Goal: Transaction & Acquisition: Purchase product/service

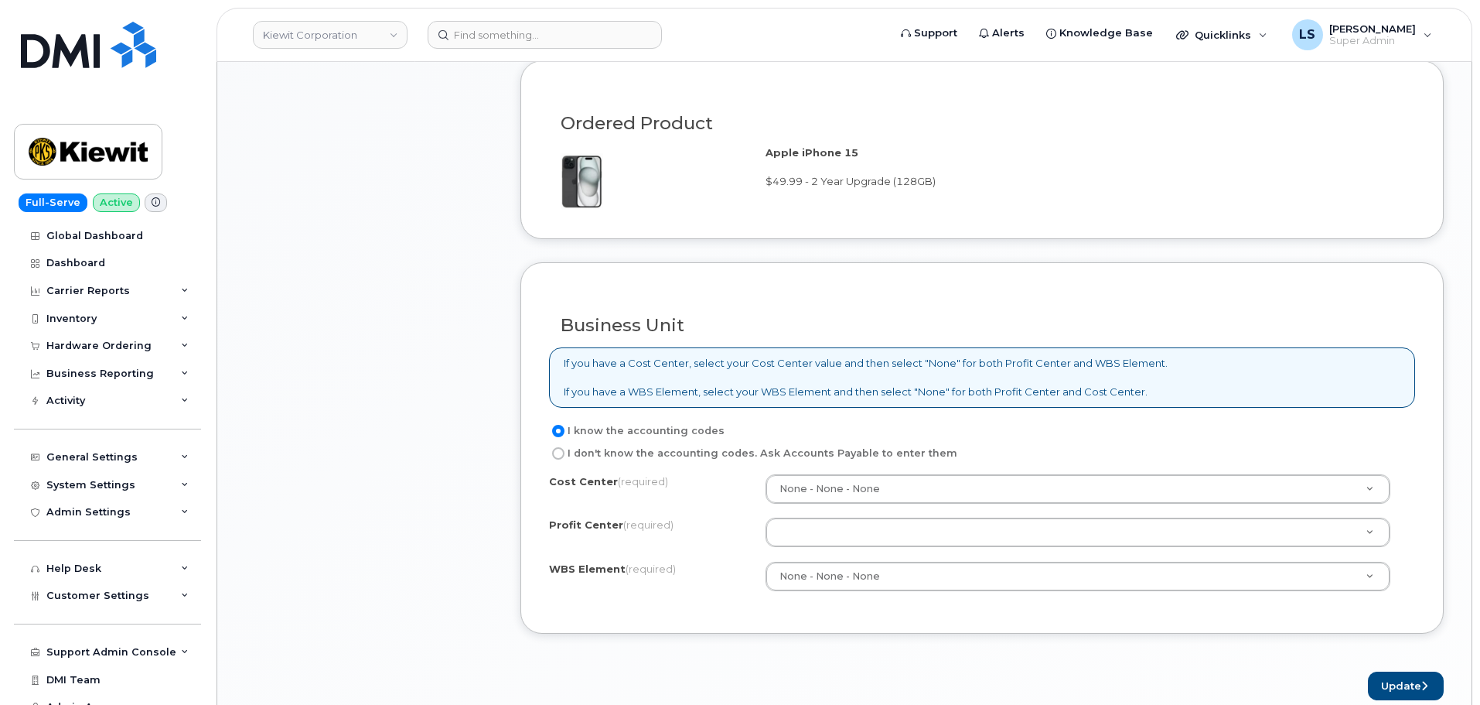
scroll to position [1315, 0]
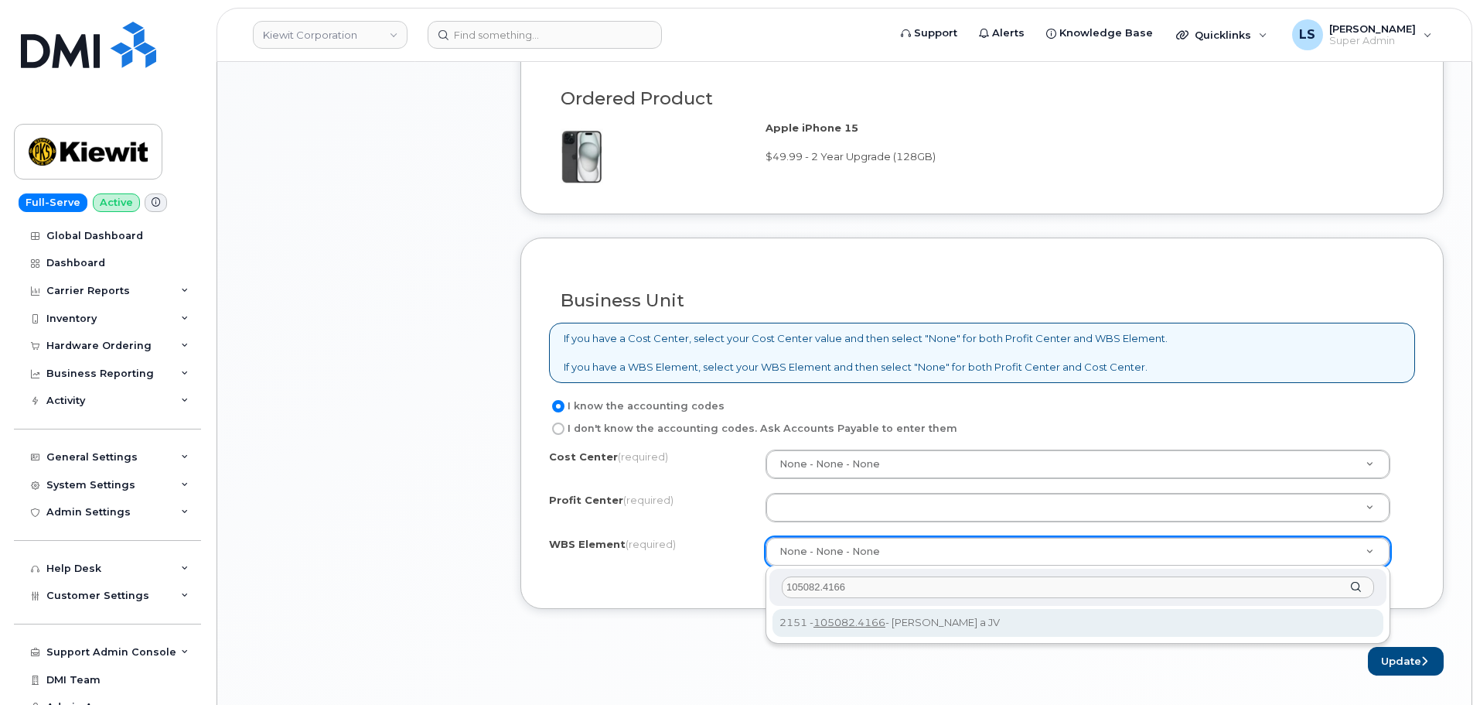
type input "105082.4166"
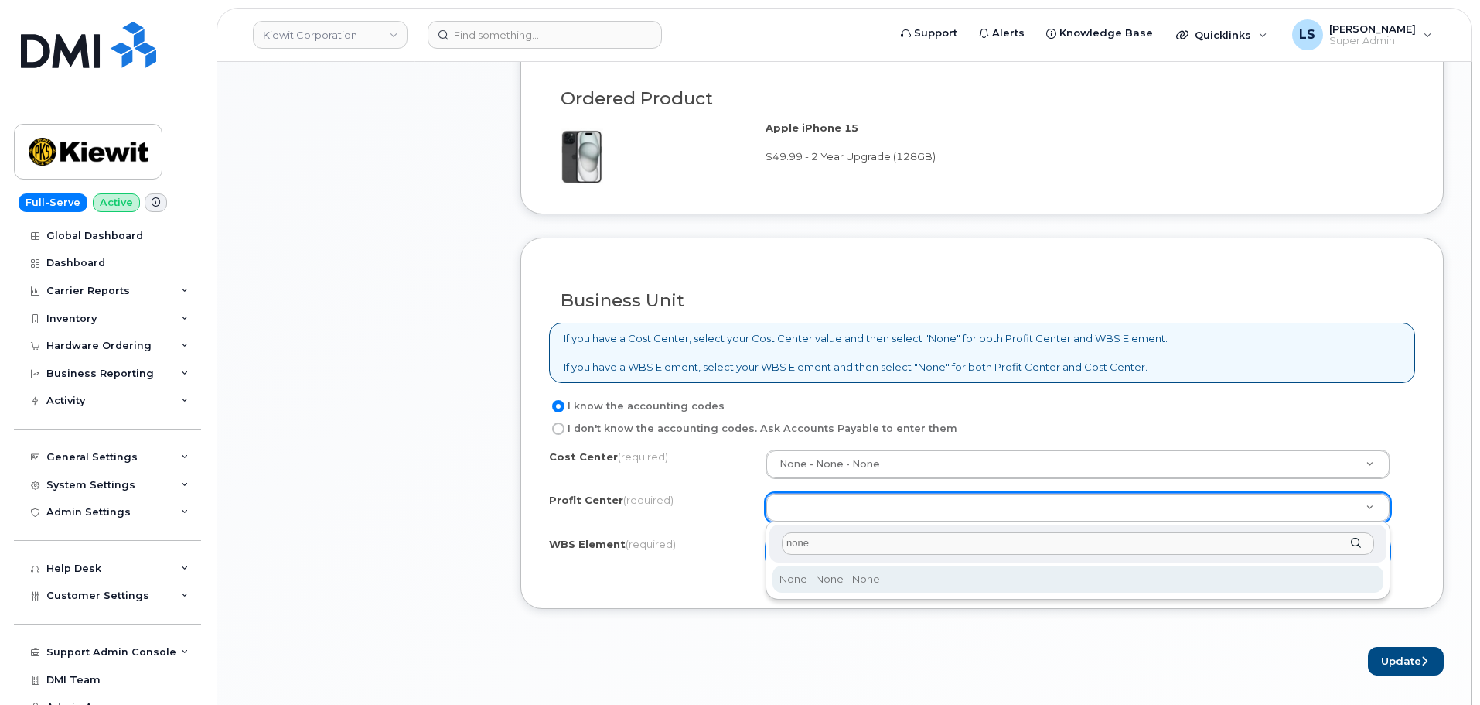
type input "none"
select select "None"
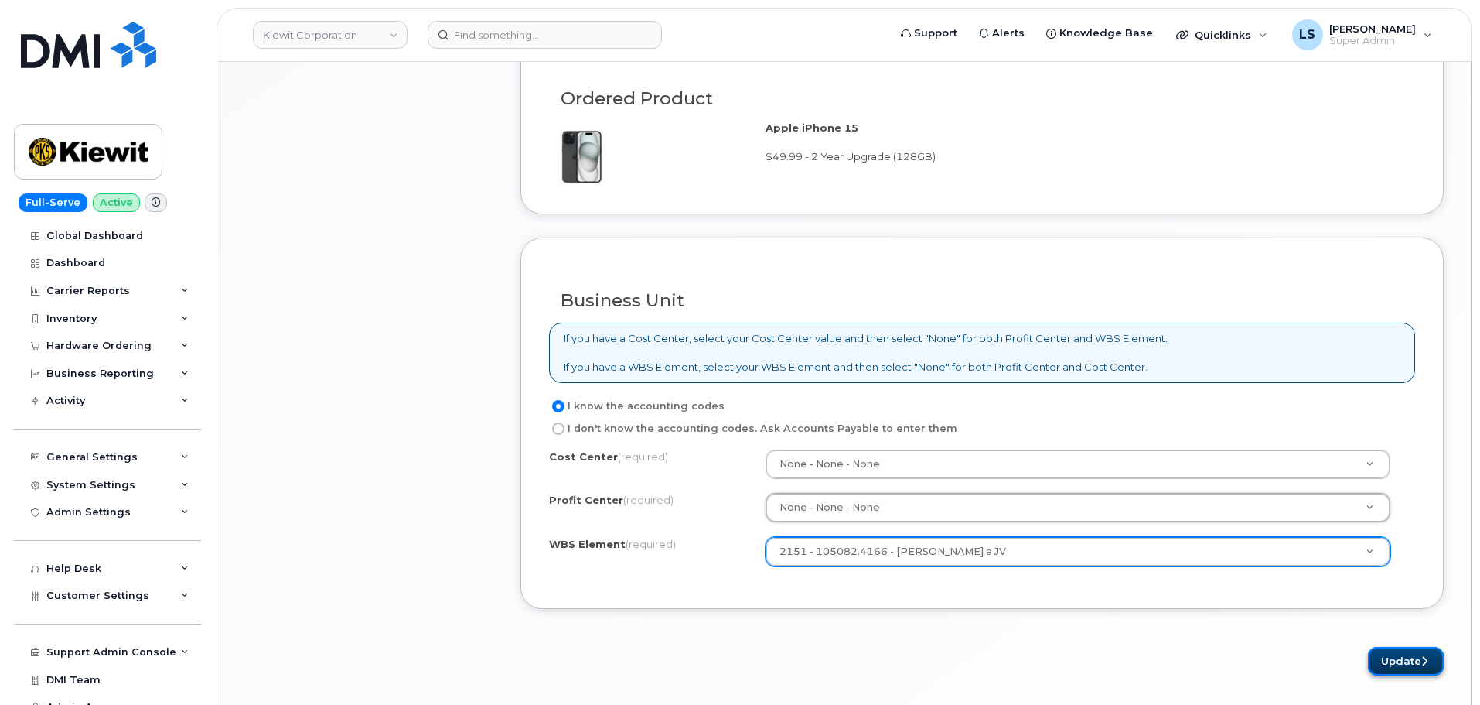
click at [1394, 662] on button "Update" at bounding box center [1406, 661] width 76 height 29
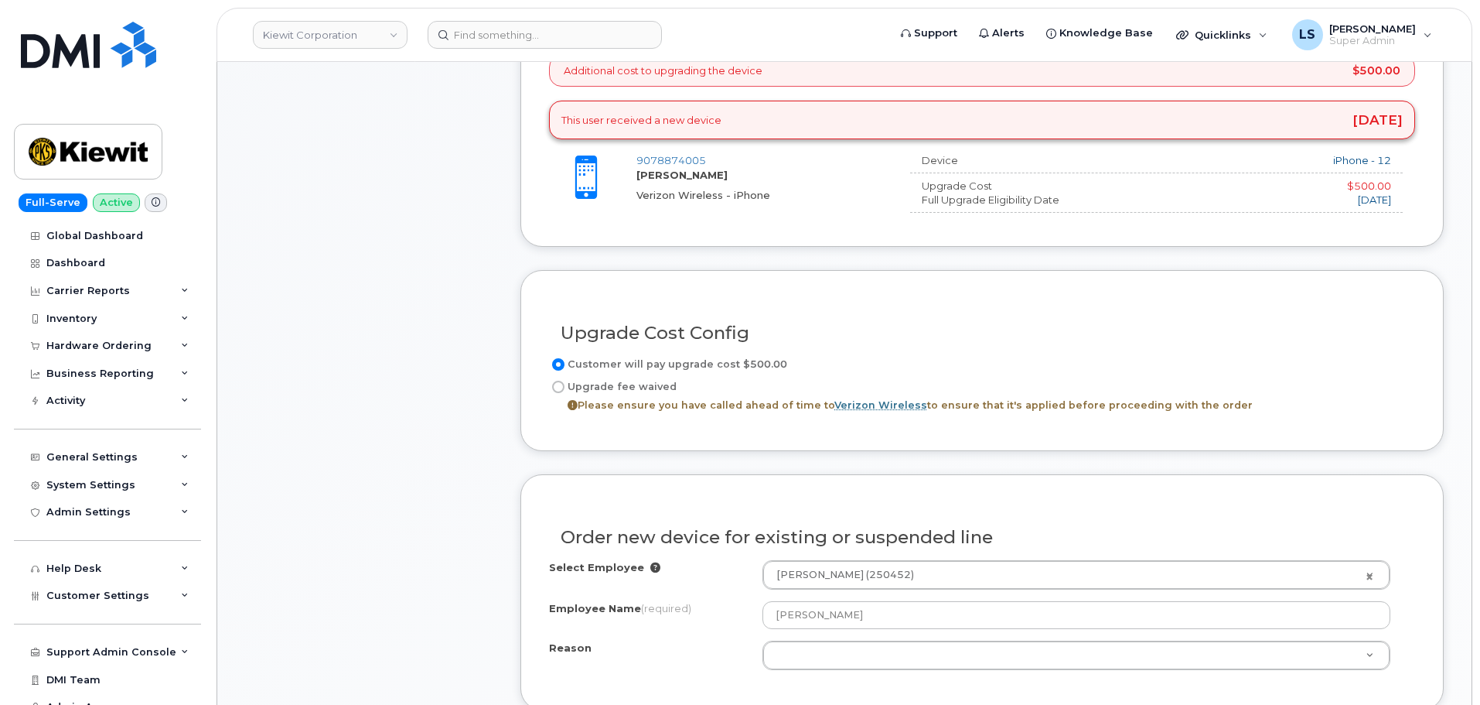
scroll to position [871, 0]
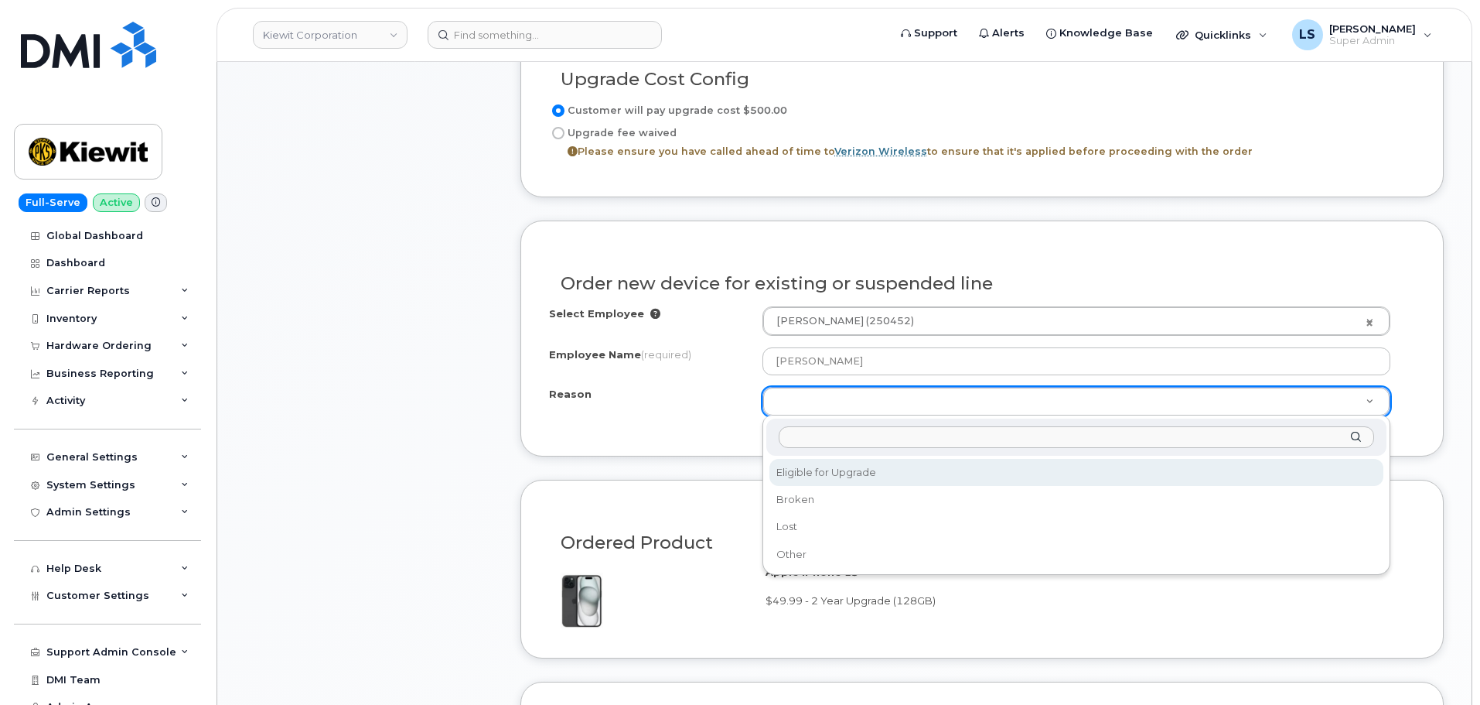
select select "eligible_for_upgrade"
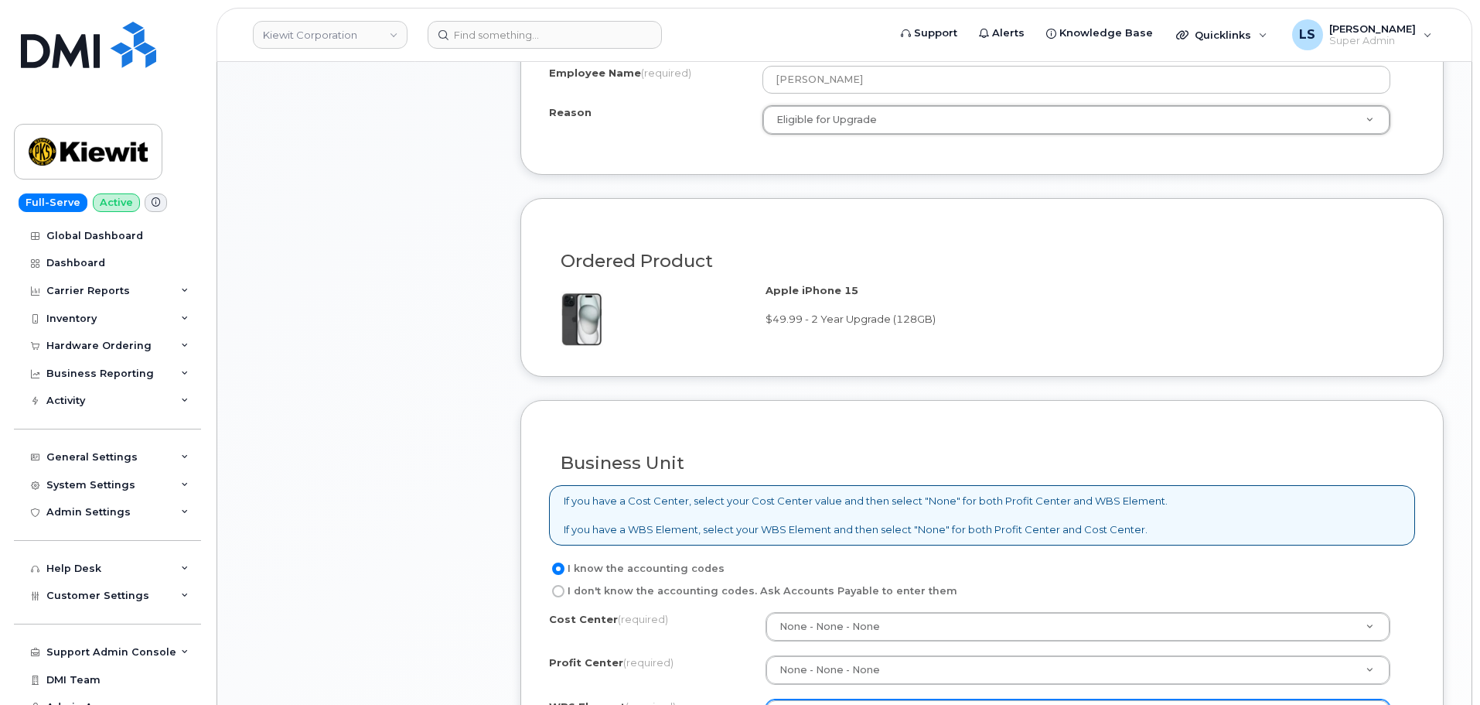
scroll to position [1412, 0]
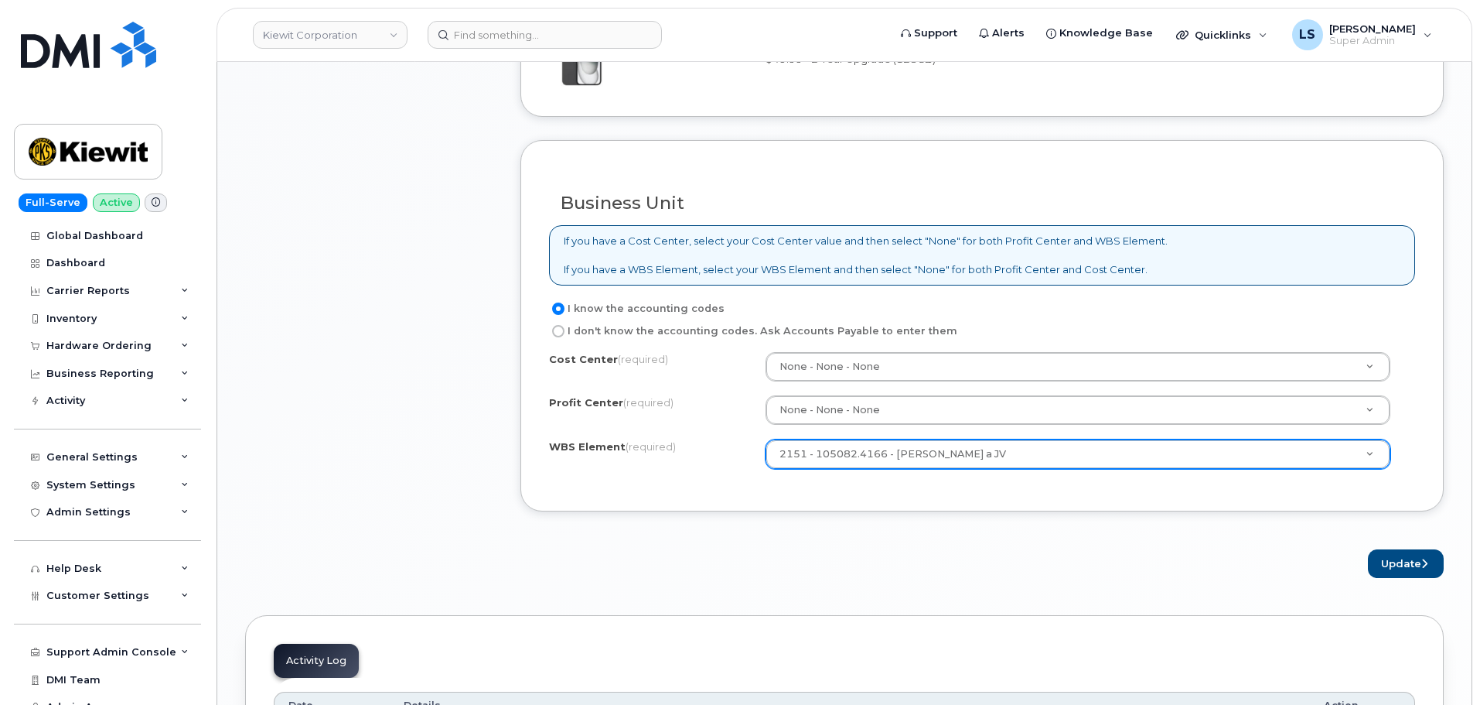
click at [1390, 579] on div "× Share This Order If you want to allow others to create or edit orders, share …" at bounding box center [844, 26] width 1199 height 2595
click at [1384, 571] on button "Update" at bounding box center [1406, 563] width 76 height 29
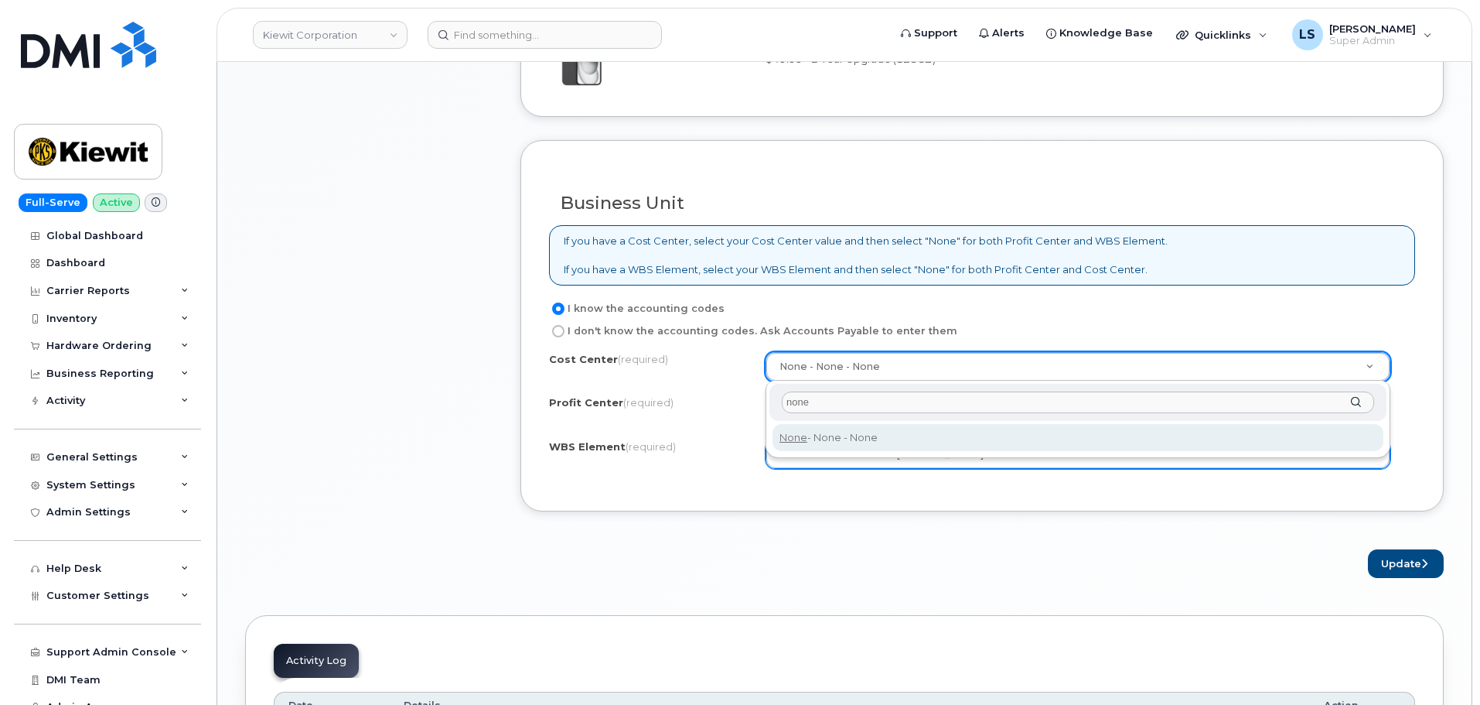
type input "none"
type input "None"
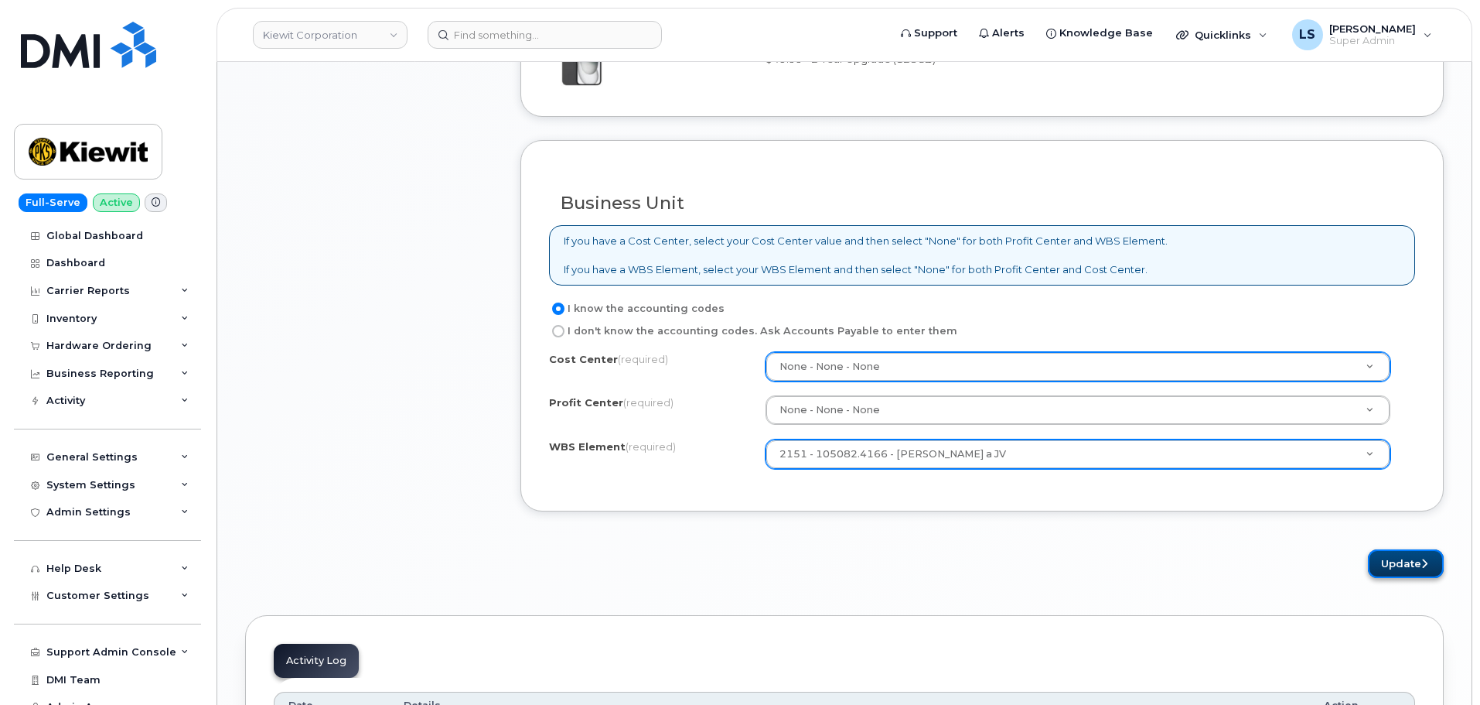
click at [1428, 565] on button "Update" at bounding box center [1406, 563] width 76 height 29
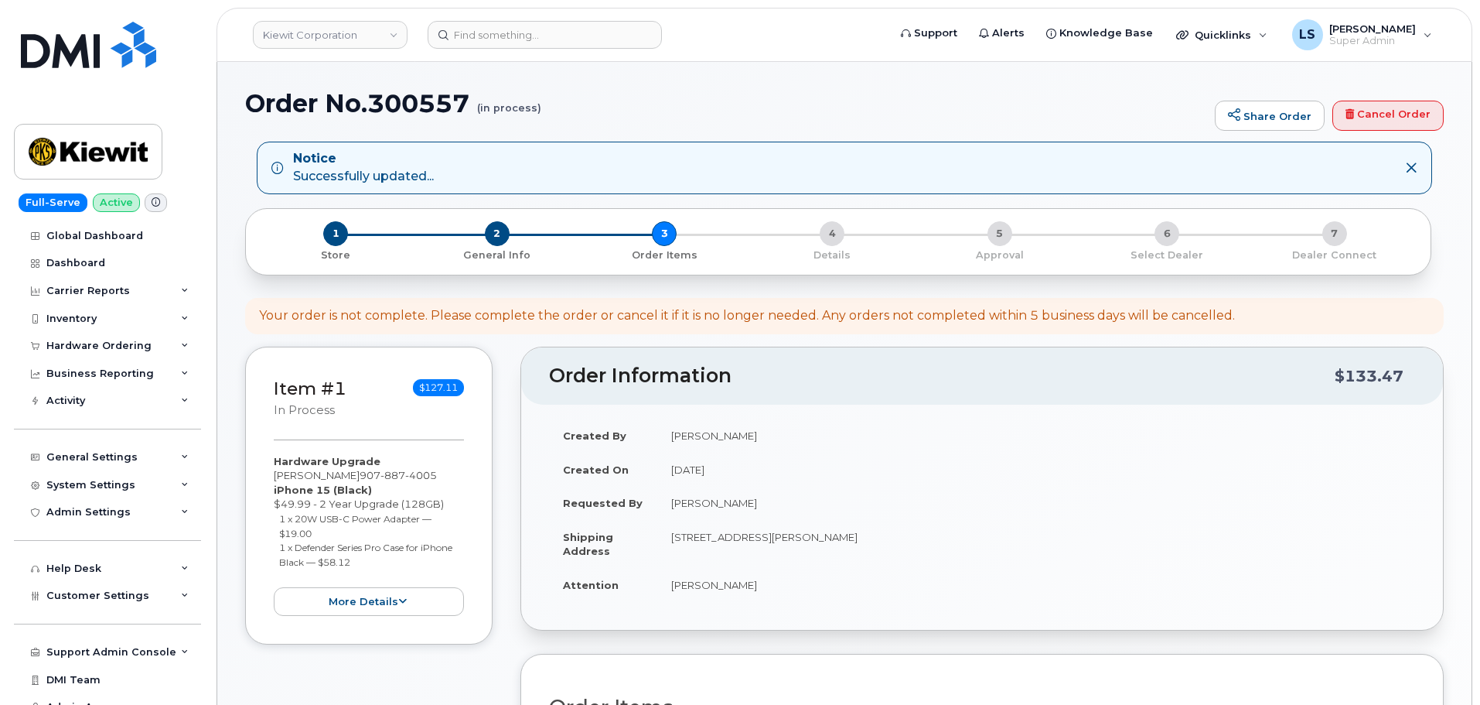
scroll to position [619, 0]
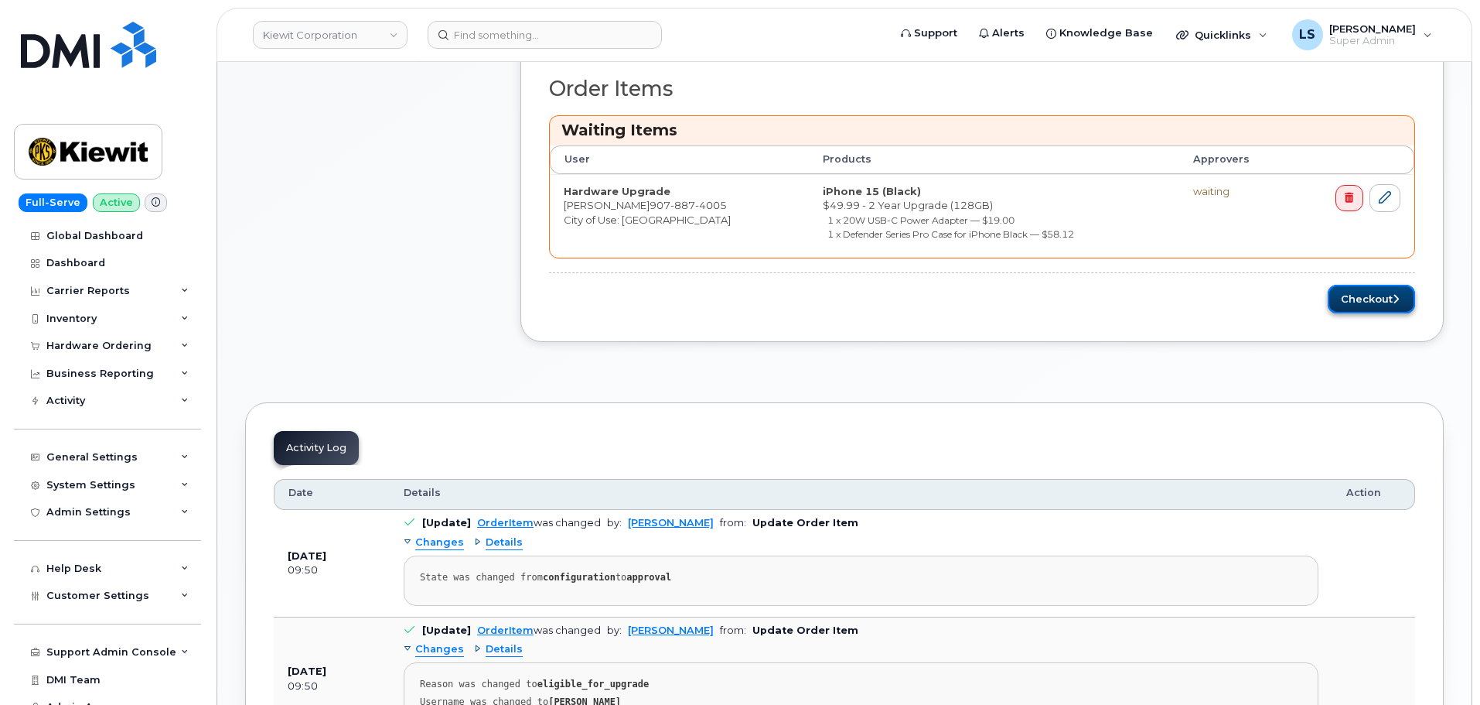
click at [1397, 313] on button "Checkout" at bounding box center [1371, 299] width 87 height 29
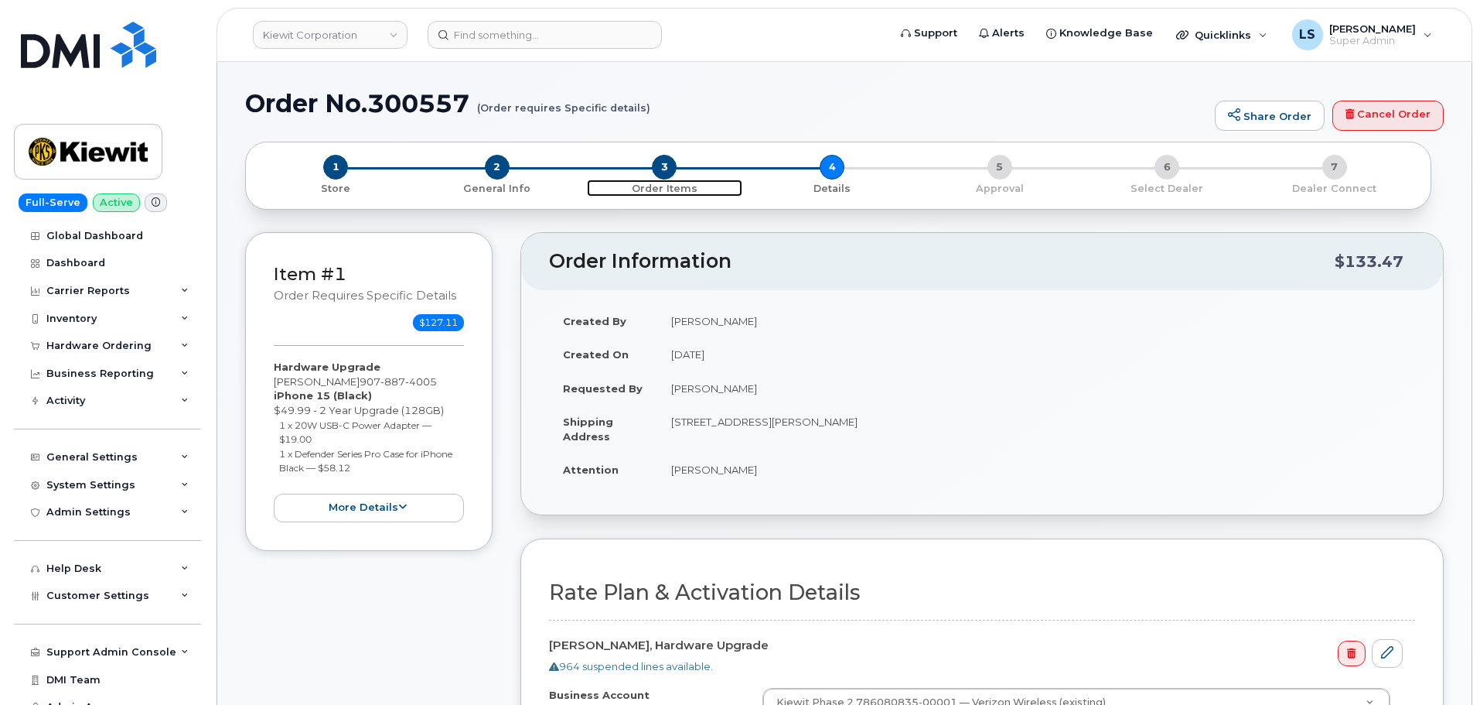
drag, startPoint x: 661, startPoint y: 168, endPoint x: 661, endPoint y: 183, distance: 14.7
click at [661, 168] on span "3" at bounding box center [664, 167] width 25 height 25
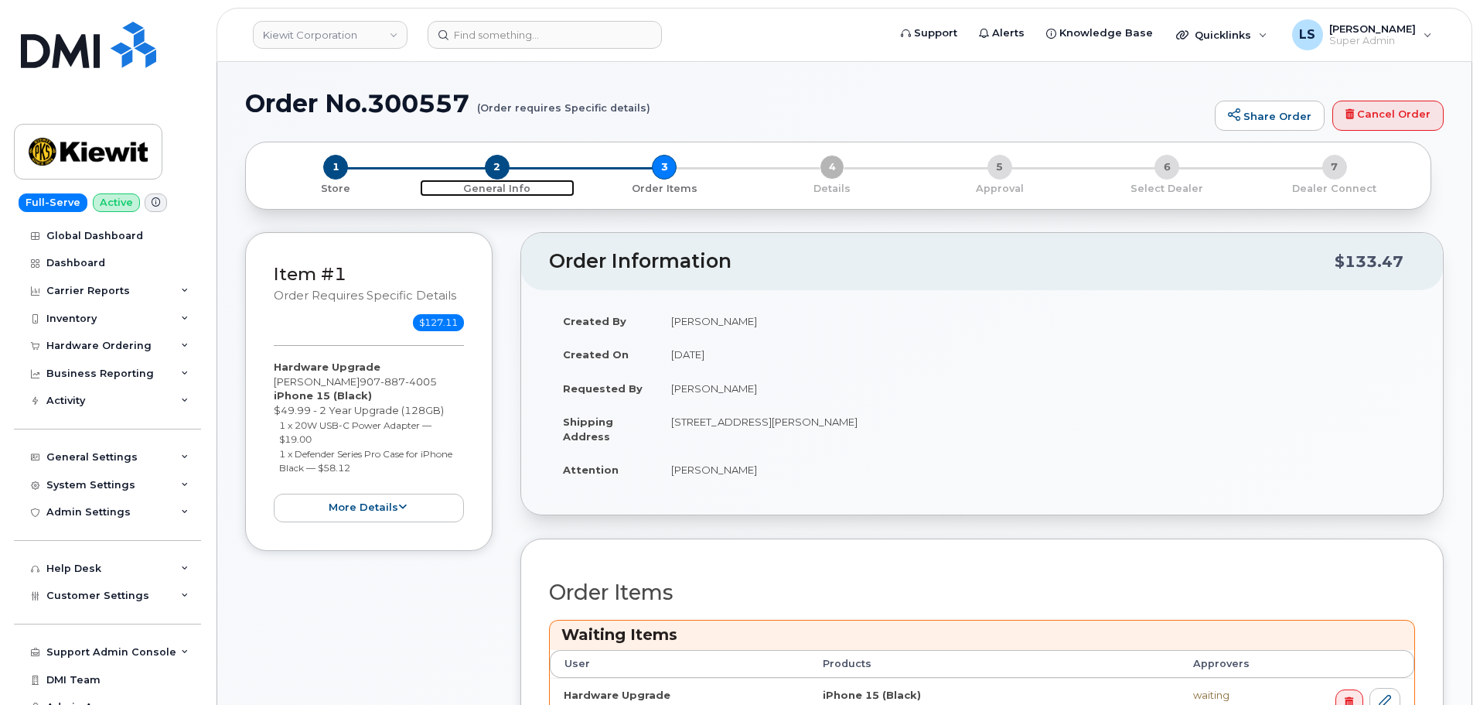
click at [489, 165] on span "2" at bounding box center [497, 167] width 25 height 25
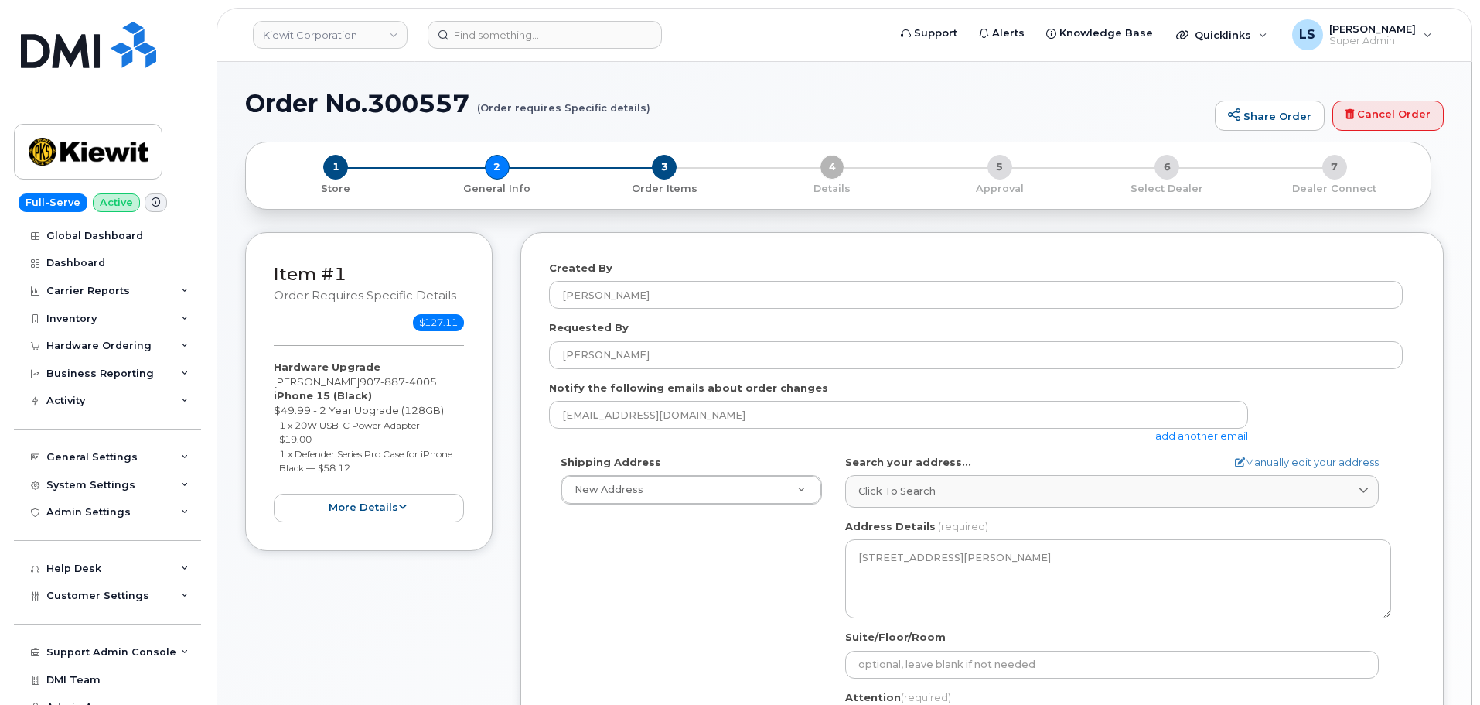
select select
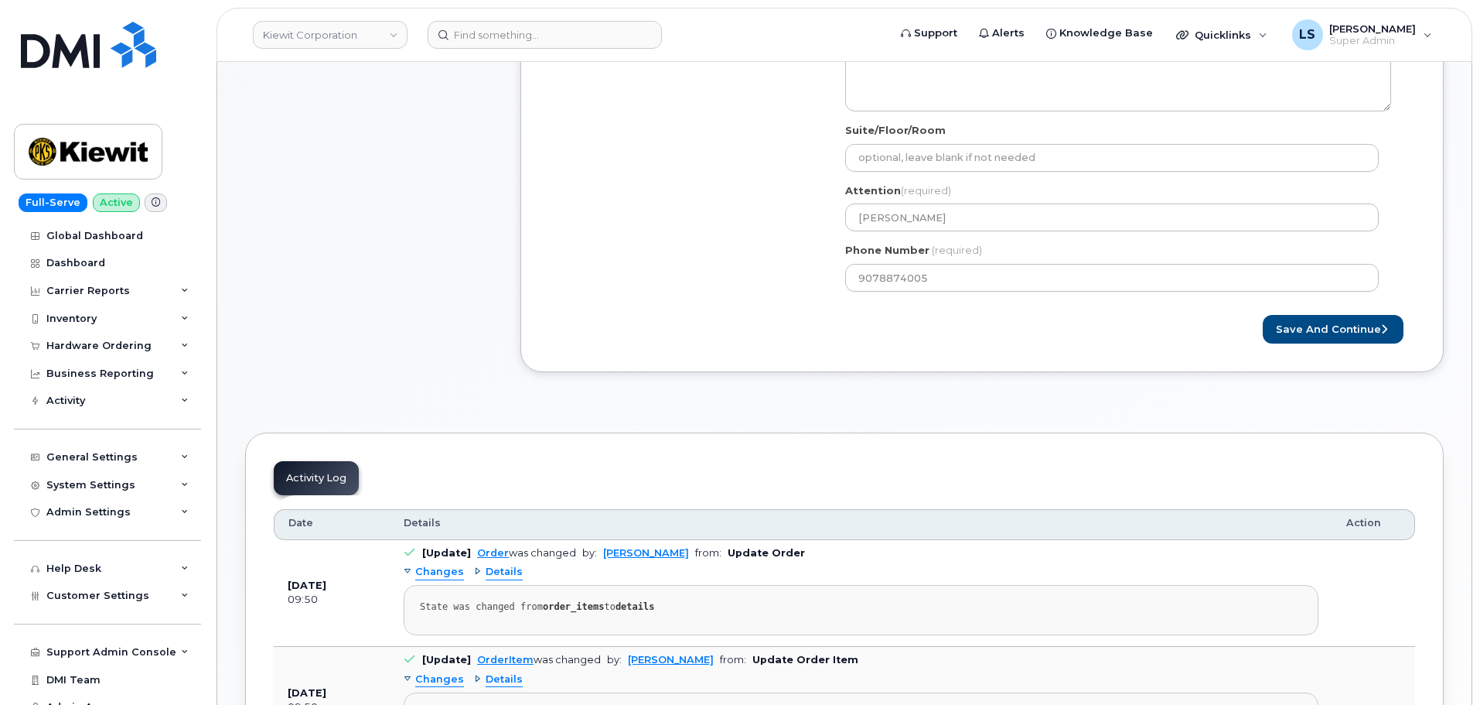
scroll to position [387, 0]
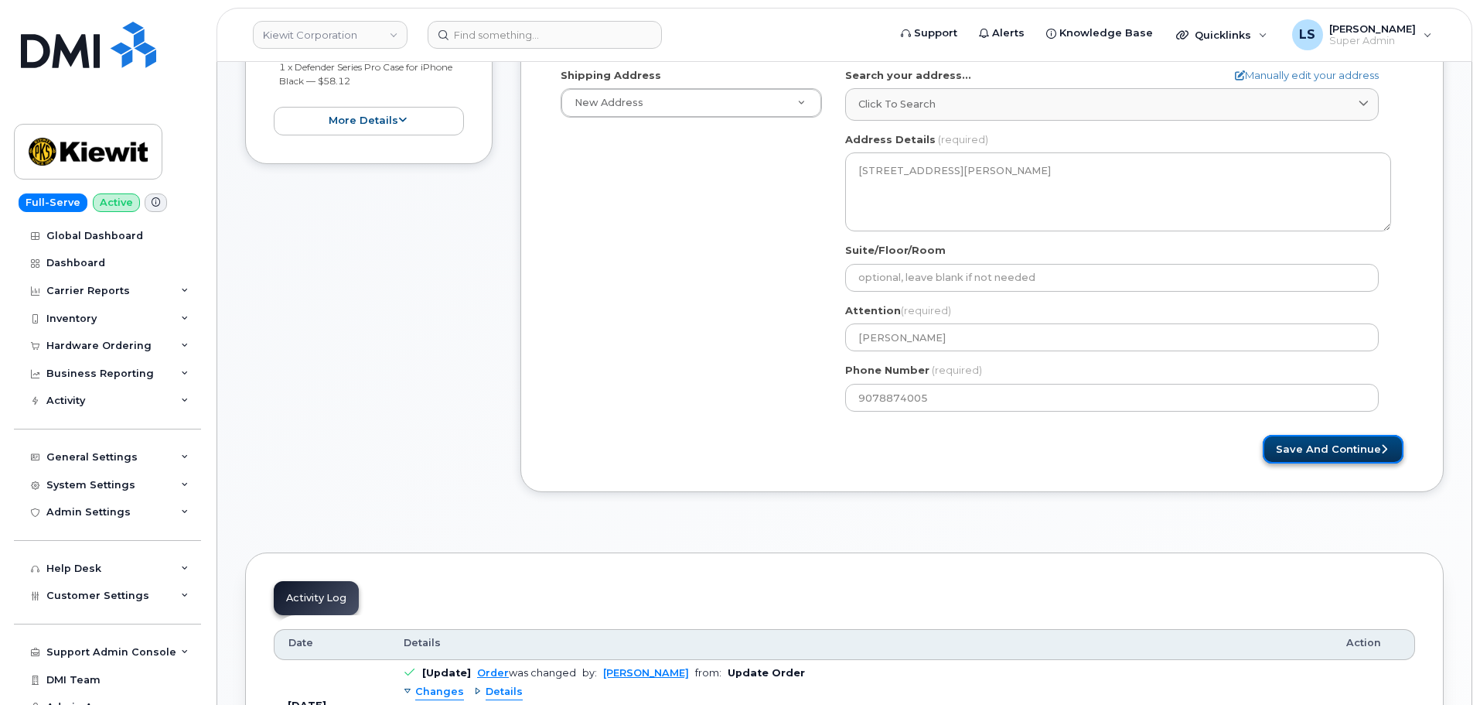
click at [1370, 462] on button "Save and Continue" at bounding box center [1333, 449] width 141 height 29
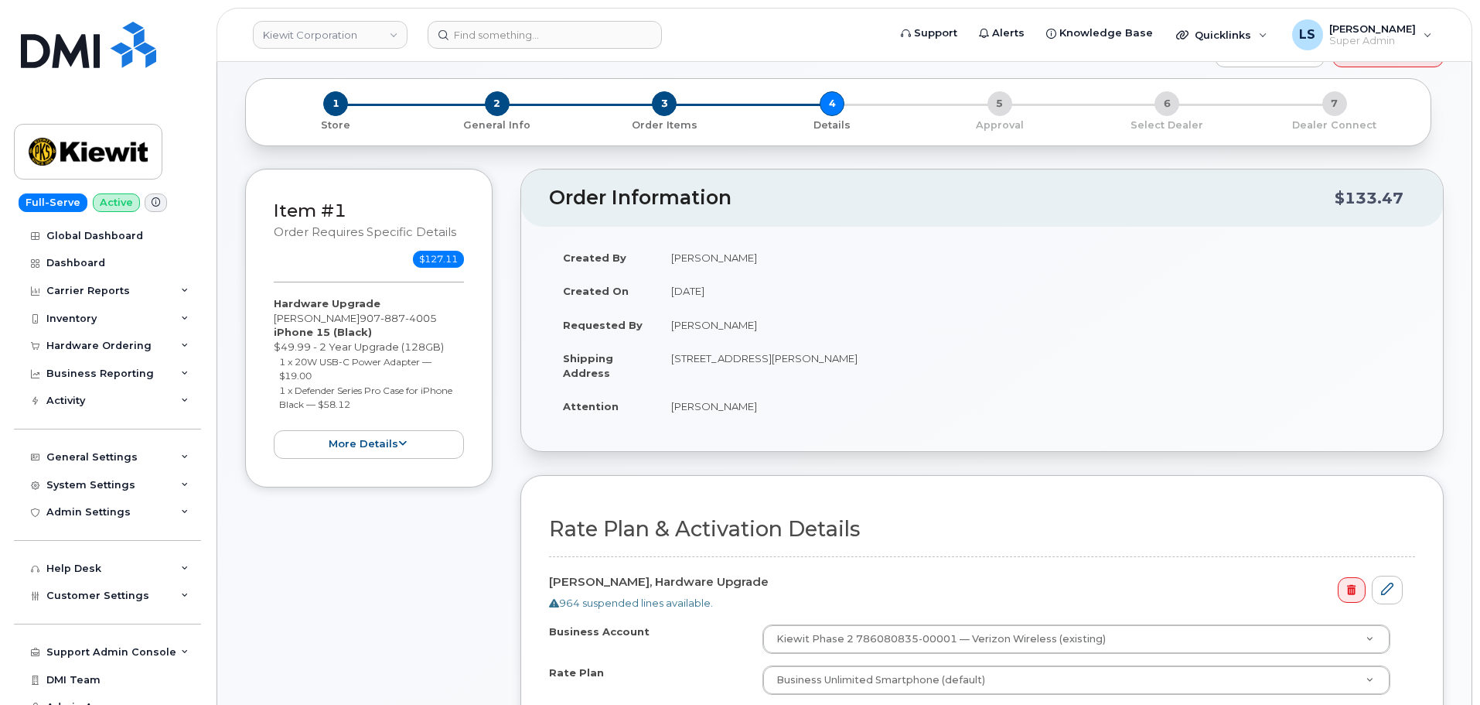
scroll to position [464, 0]
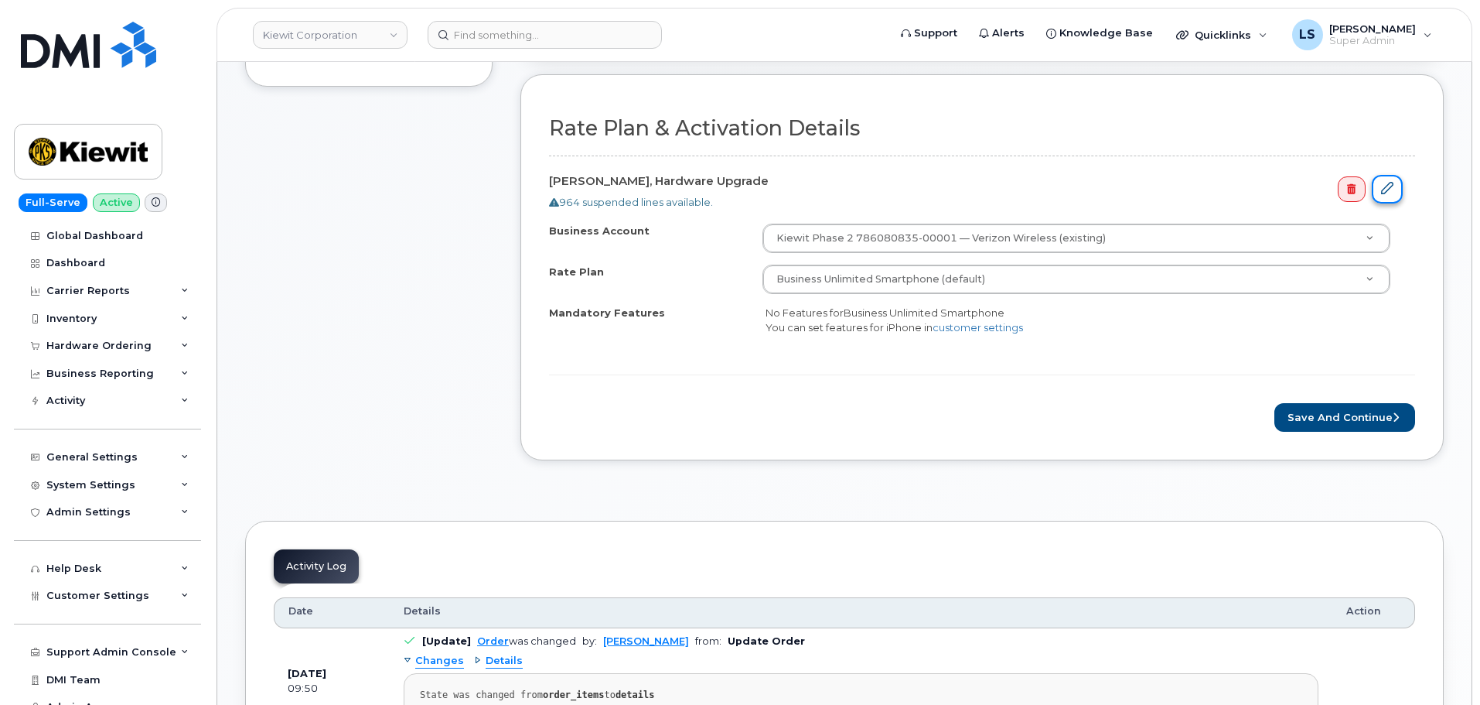
click at [1394, 184] on link at bounding box center [1387, 189] width 31 height 29
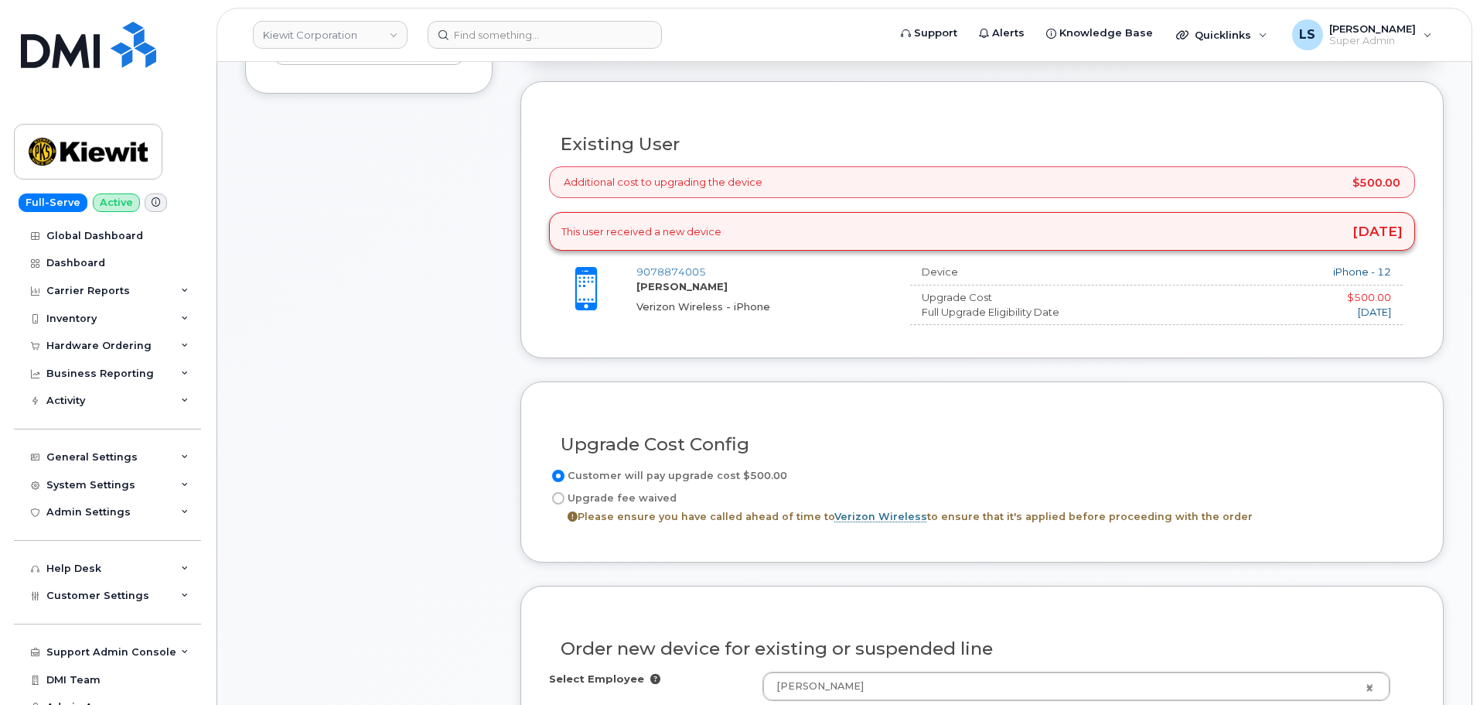
scroll to position [541, 0]
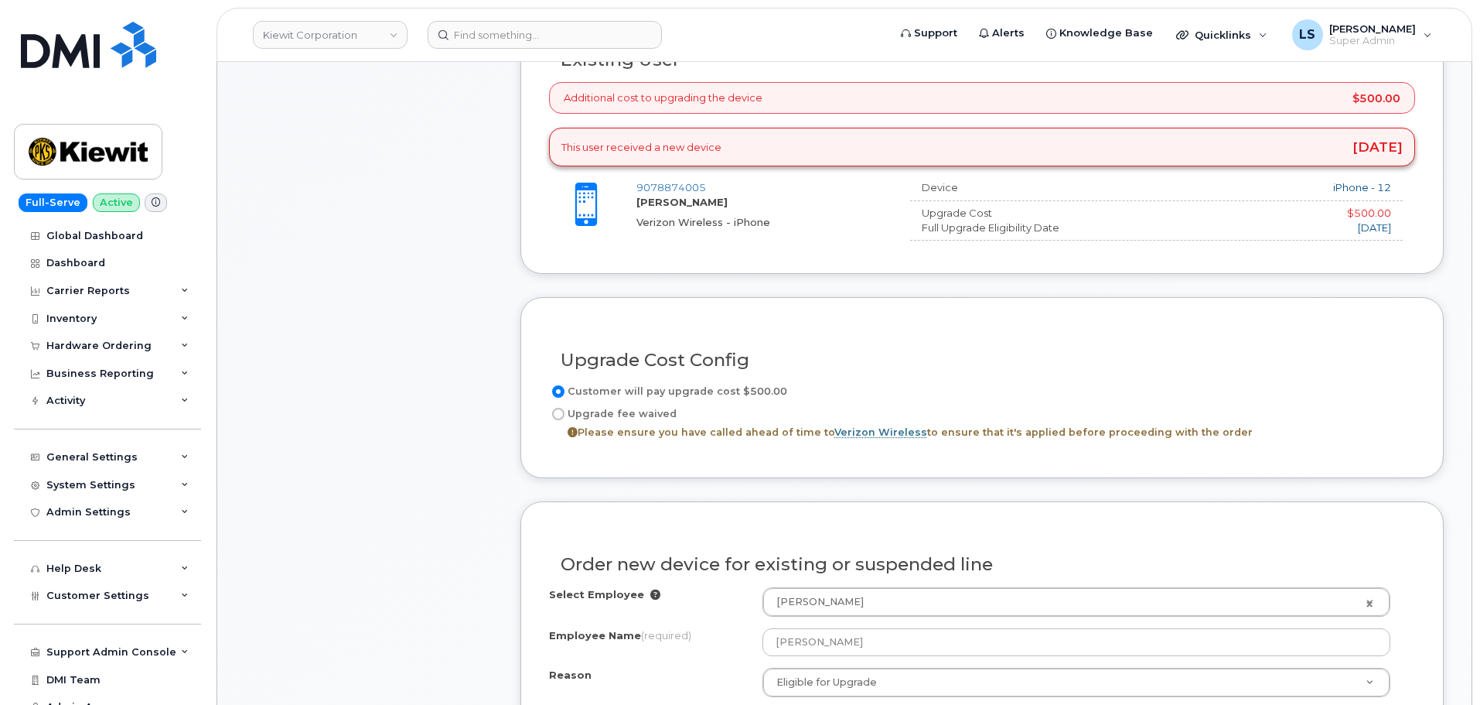
click at [615, 413] on label "Upgrade fee waived Please ensure you have called ahead of time to Verizon Wirel…" at bounding box center [901, 422] width 704 height 37
click at [565, 413] on input "Upgrade fee waived Please ensure you have called ahead of time to Verizon Wirel…" at bounding box center [558, 414] width 12 height 12
radio input "true"
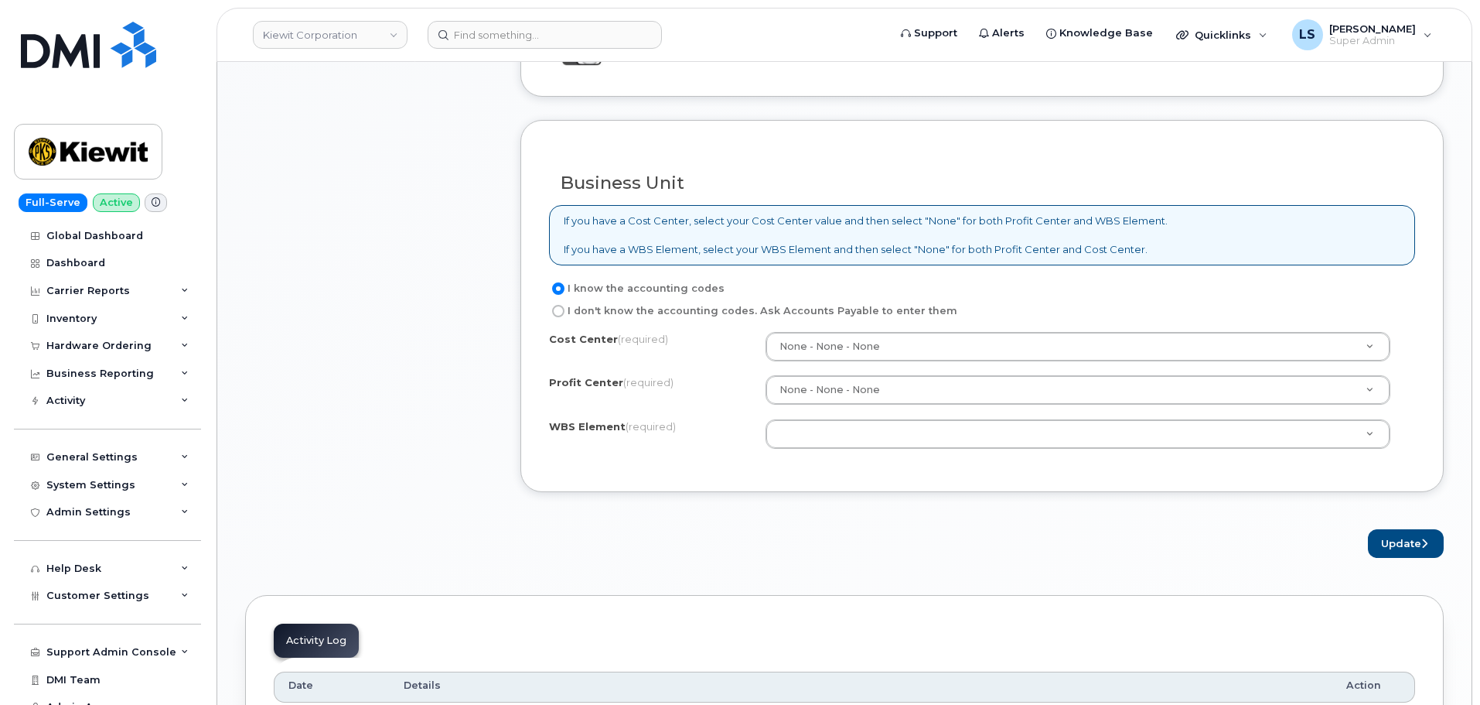
scroll to position [1624, 0]
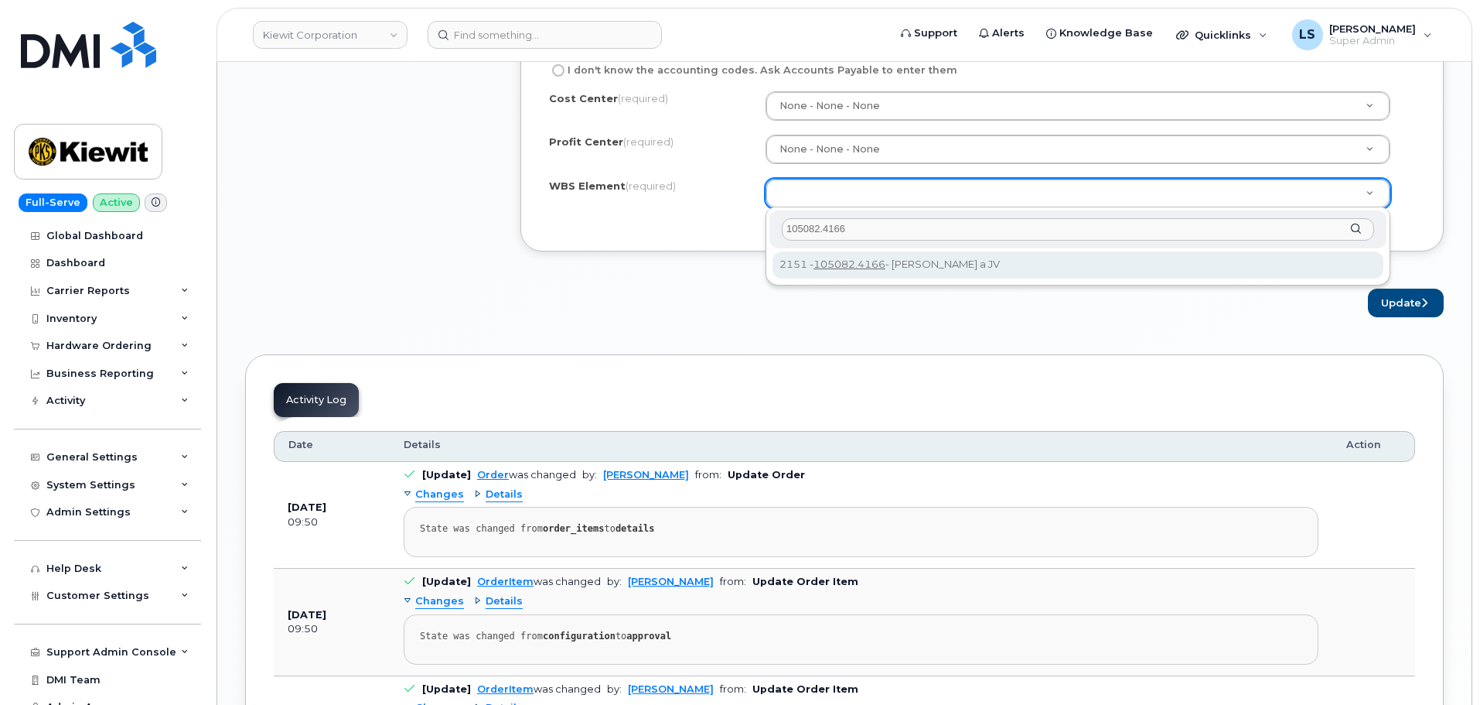
type input "105082.4166"
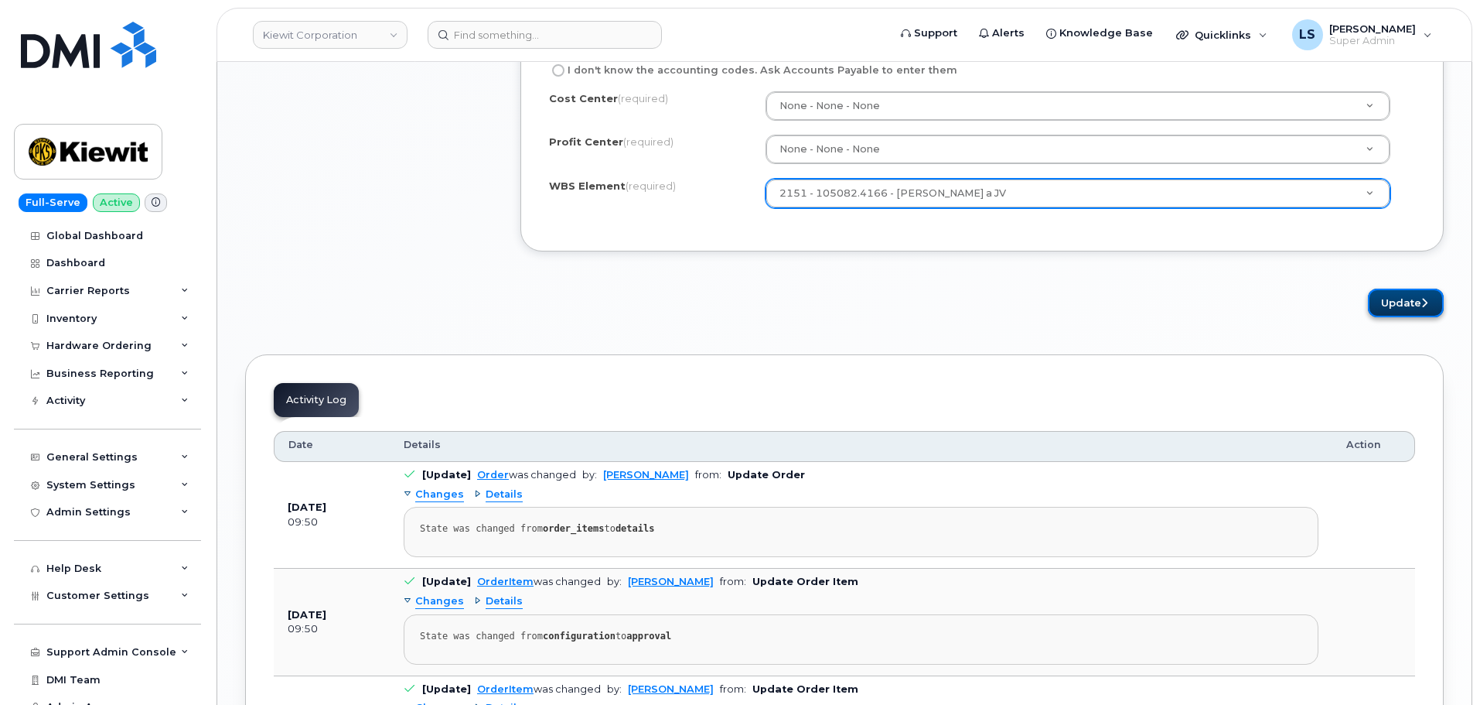
click at [1407, 293] on button "Update" at bounding box center [1406, 302] width 76 height 29
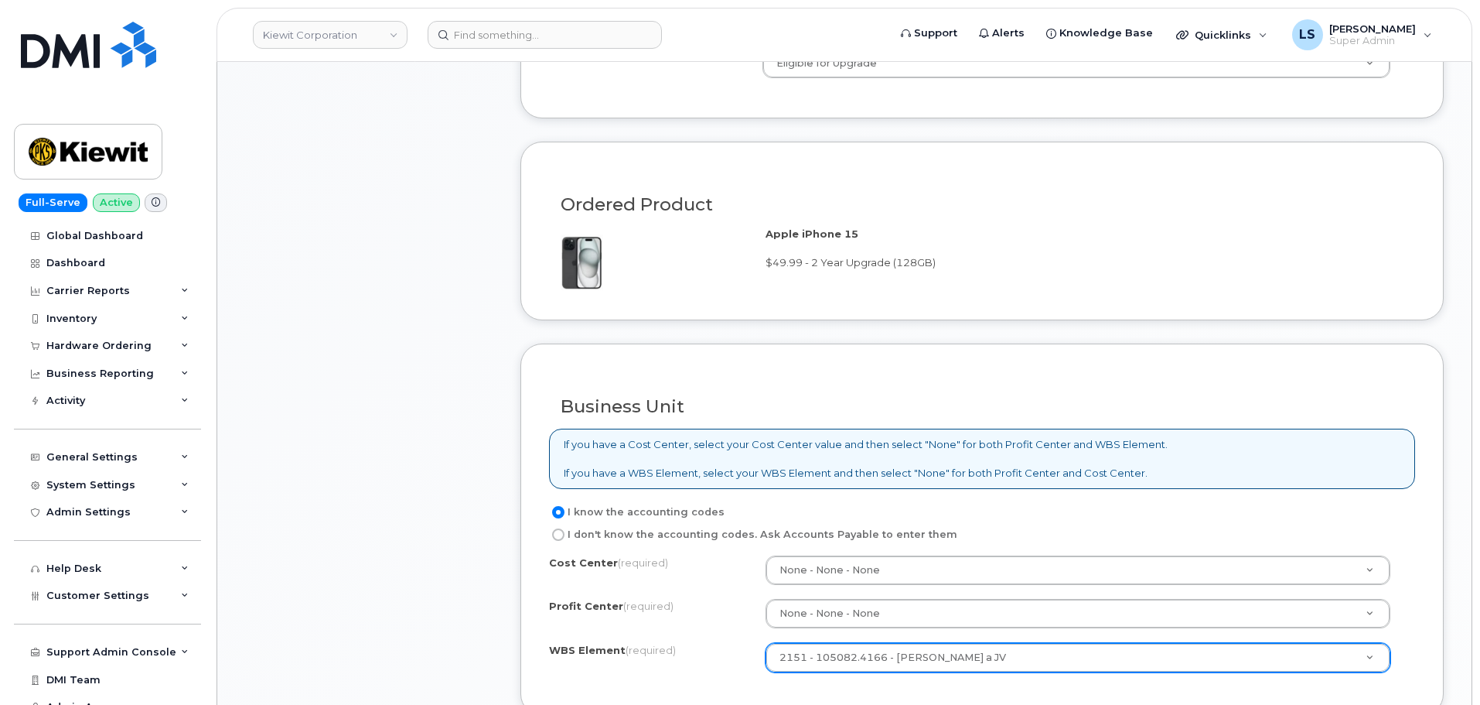
scroll to position [817, 0]
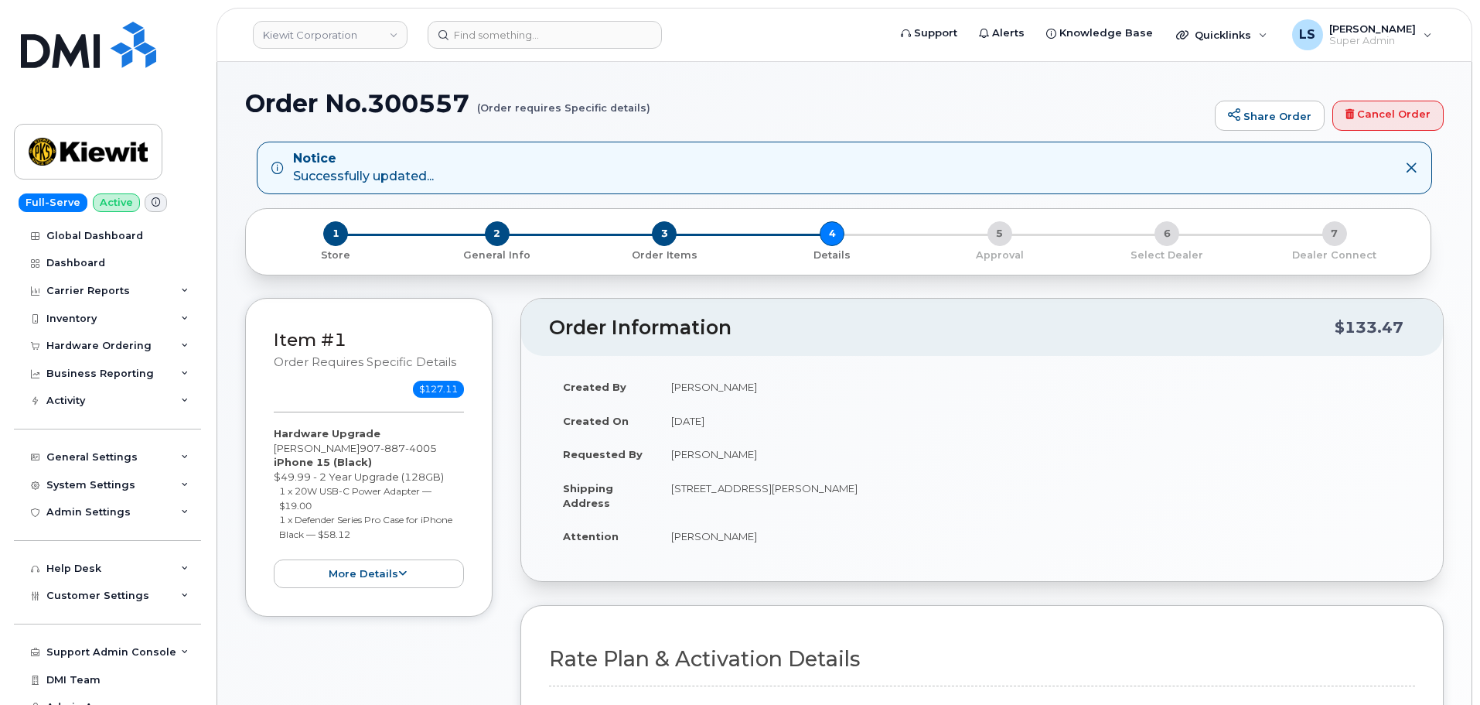
scroll to position [541, 0]
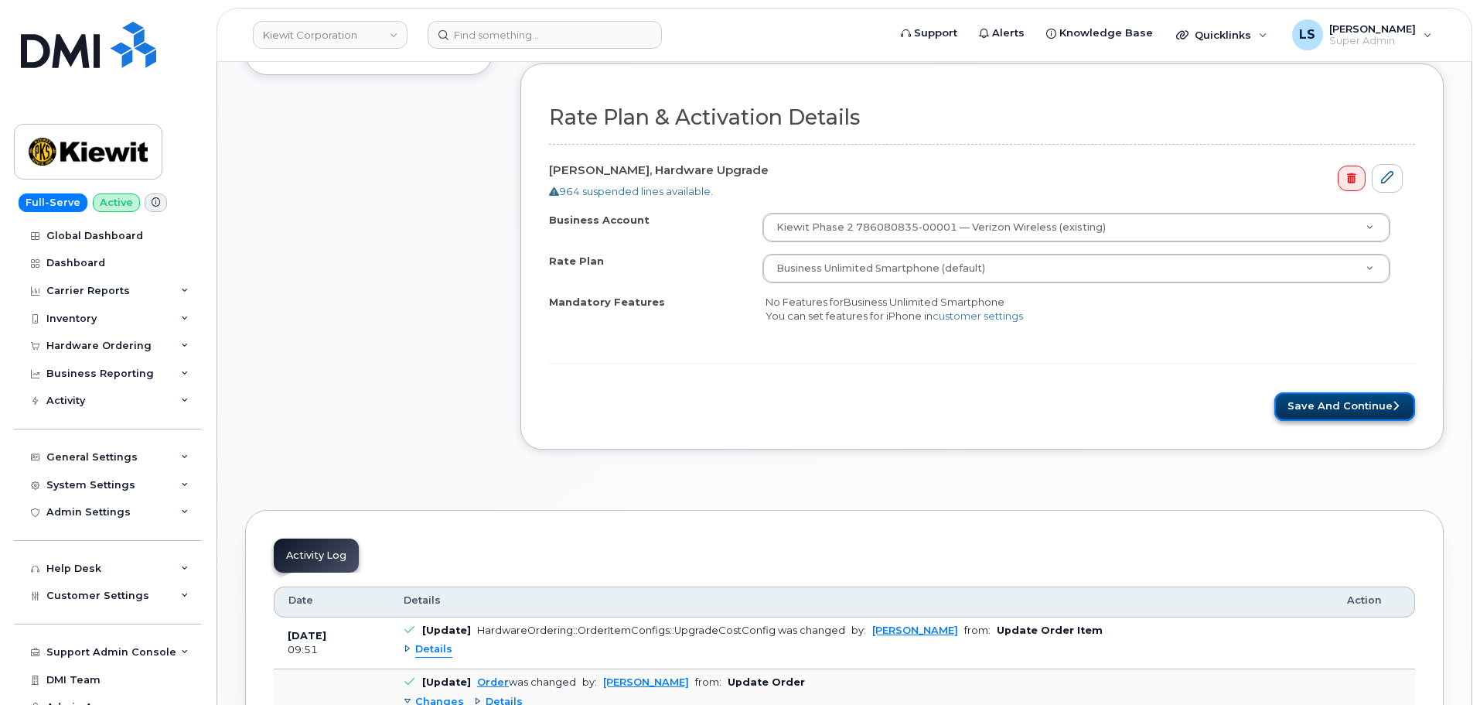
click at [1335, 398] on button "Save and Continue" at bounding box center [1345, 406] width 141 height 29
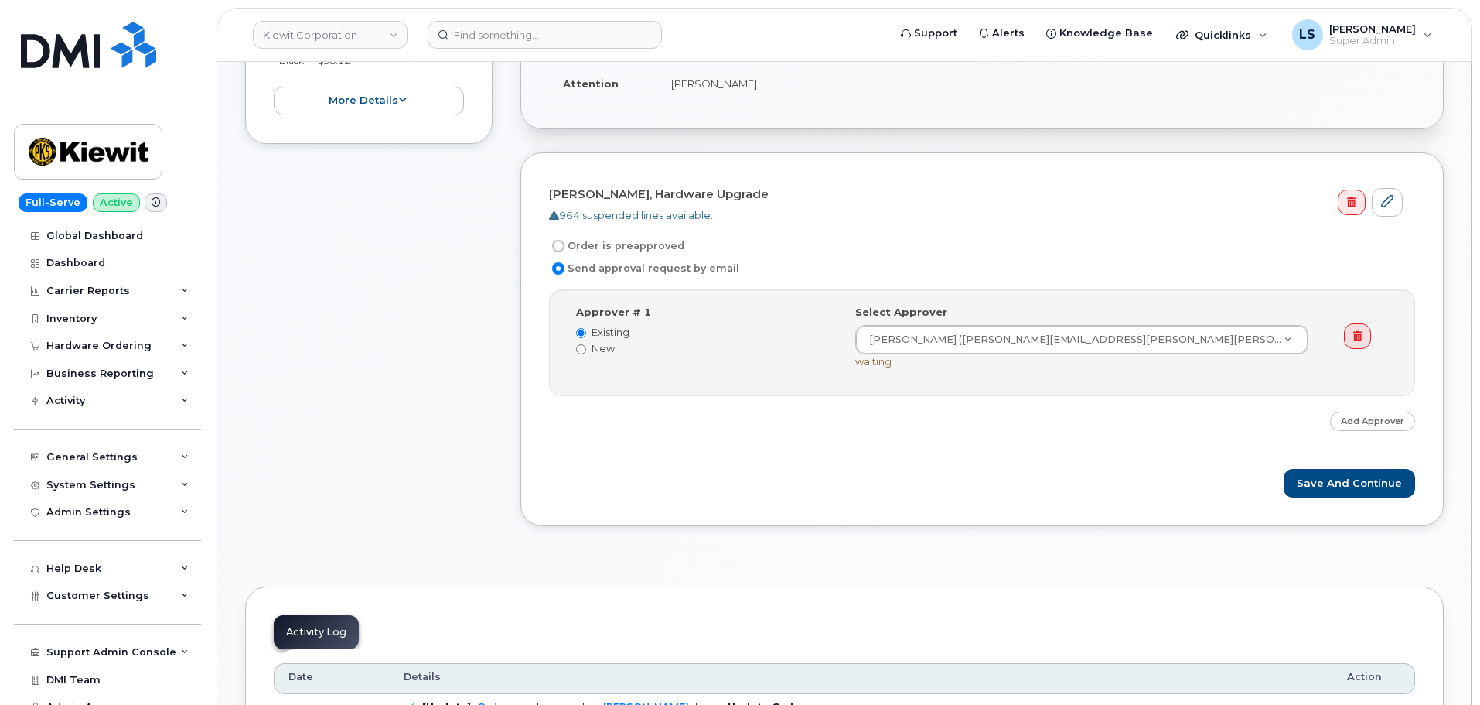
scroll to position [387, 0]
click at [1355, 484] on button "Save and Continue" at bounding box center [1349, 482] width 131 height 29
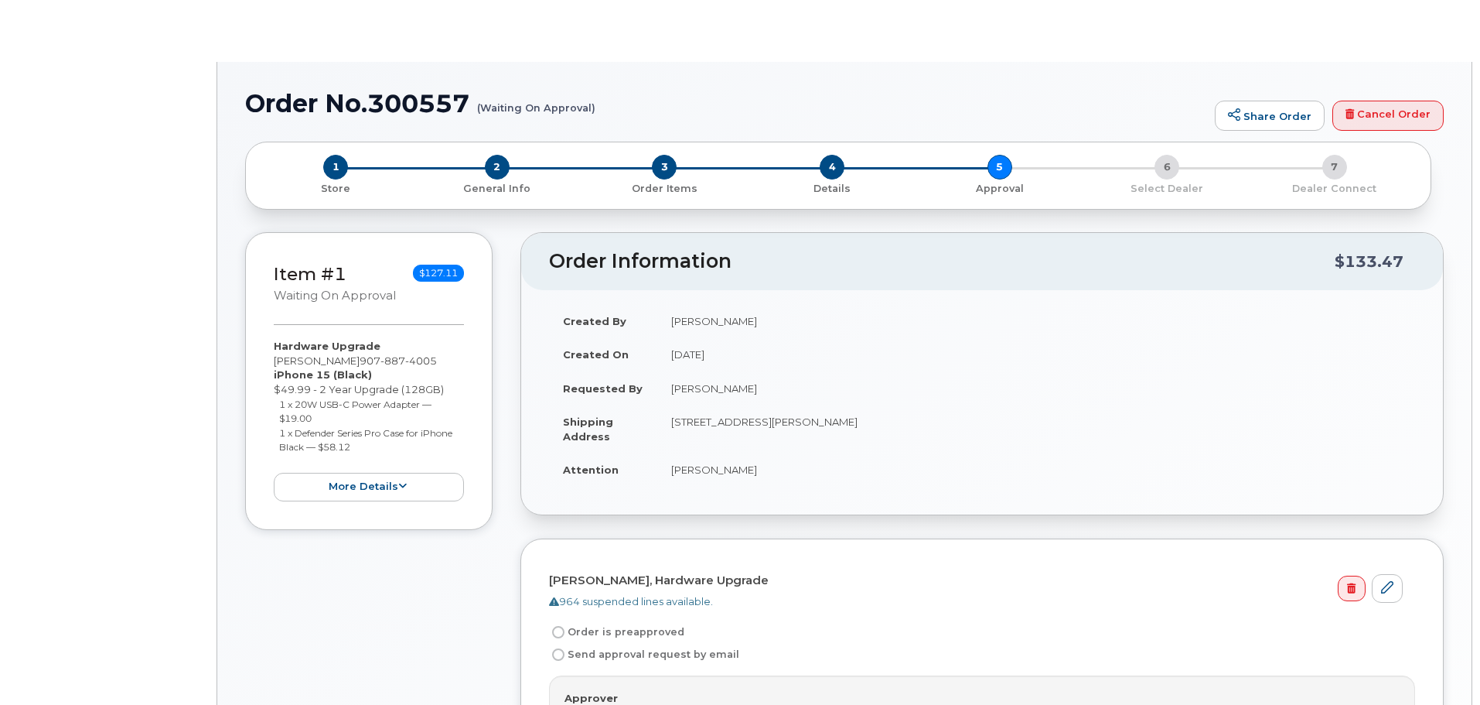
radio input "true"
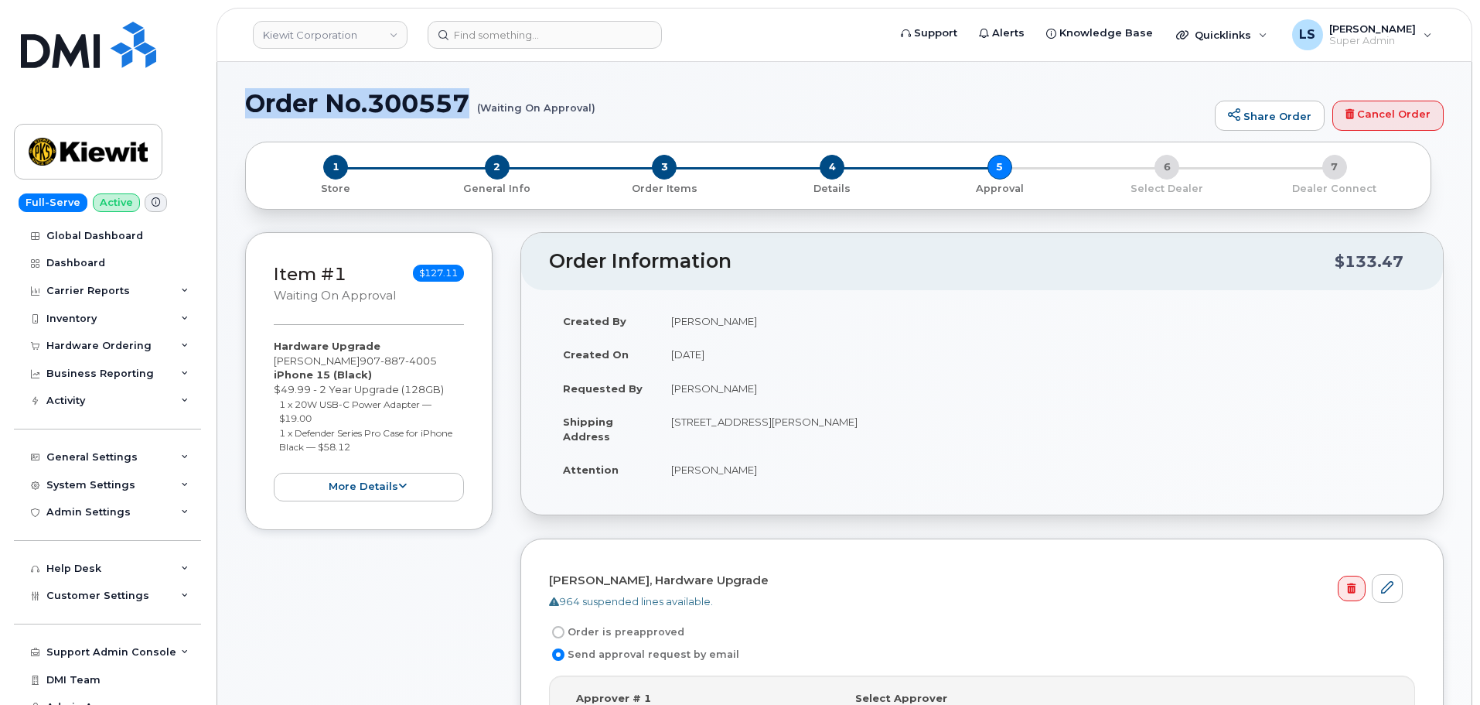
drag, startPoint x: 466, startPoint y: 106, endPoint x: 213, endPoint y: 90, distance: 252.7
click at [705, 97] on h1 "Order No.300557 (Waiting On Approval)" at bounding box center [726, 103] width 962 height 27
click at [592, 102] on small "(Waiting On Approval)" at bounding box center [536, 102] width 118 height 24
